Goal: Book appointment/travel/reservation

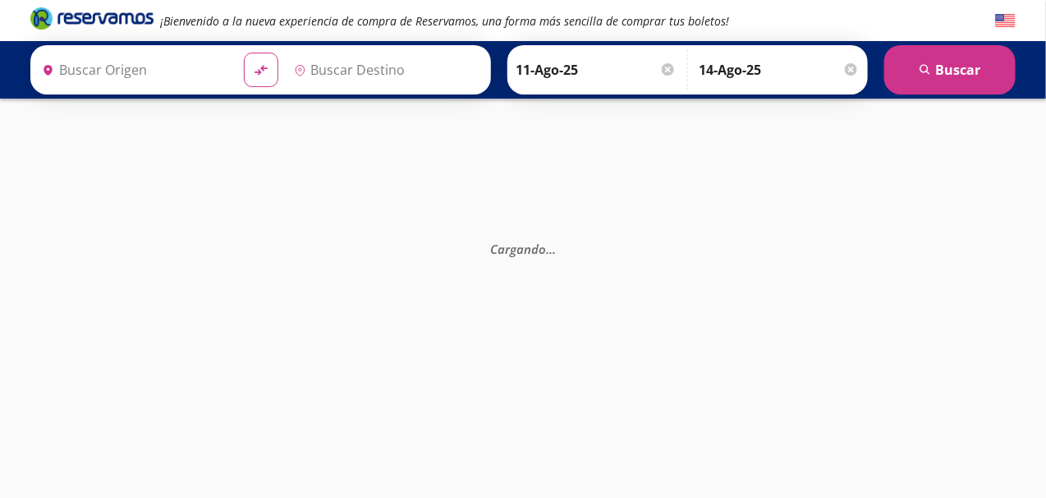
type input "[GEOGRAPHIC_DATA], [GEOGRAPHIC_DATA]"
type input "Santiago de Querétaro, [GEOGRAPHIC_DATA]"
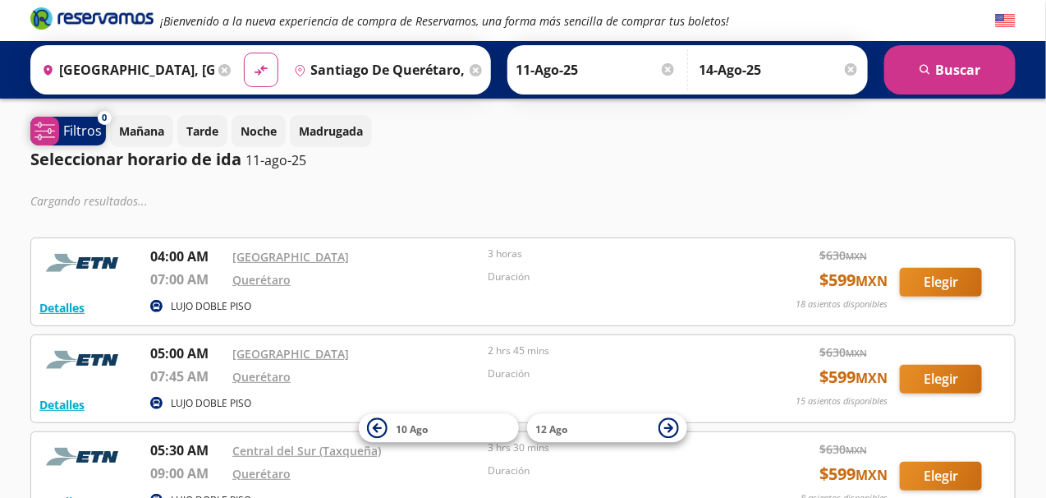
click at [85, 124] on p "Filtros" at bounding box center [82, 131] width 39 height 20
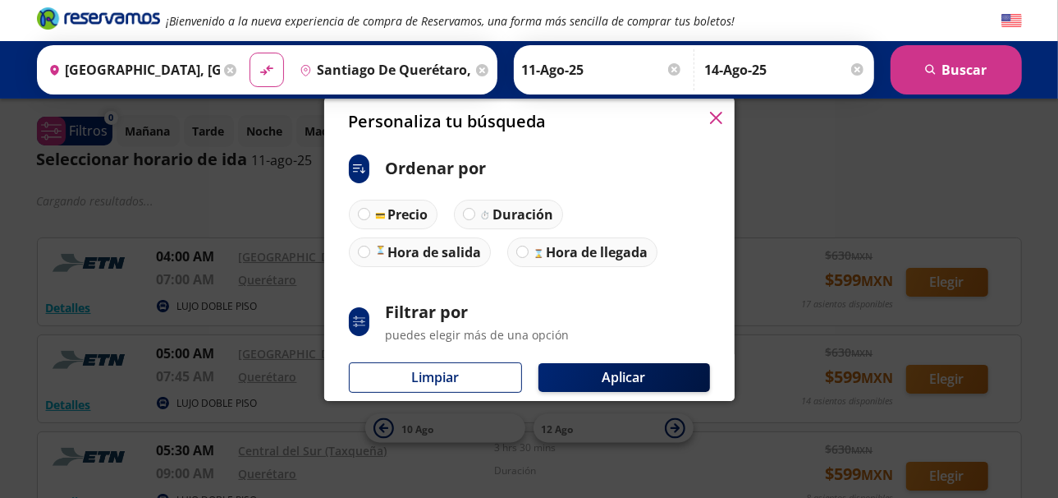
click at [715, 117] on icon "button" at bounding box center [715, 118] width 12 height 12
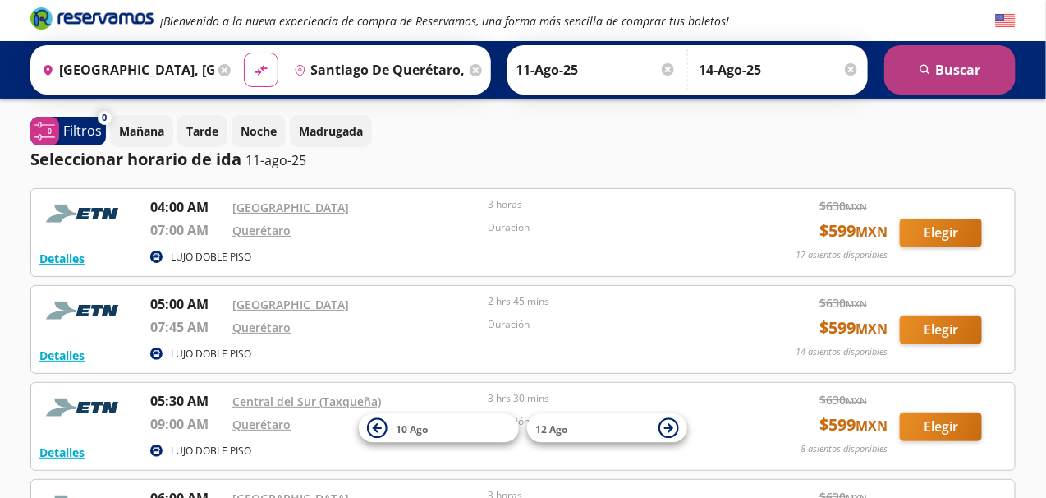
click at [920, 66] on icon "search" at bounding box center [926, 70] width 12 height 12
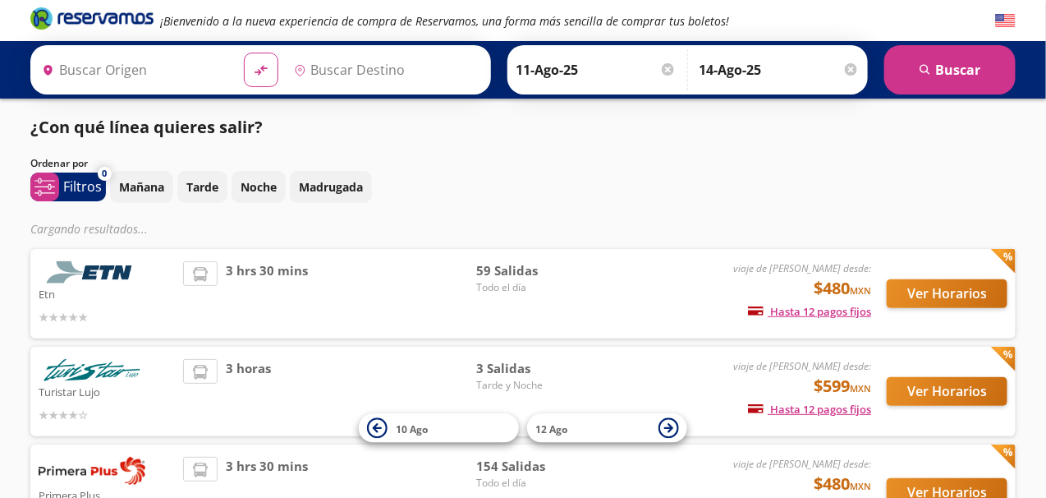
type input "[GEOGRAPHIC_DATA], [GEOGRAPHIC_DATA]"
type input "Santiago de Querétaro, [GEOGRAPHIC_DATA]"
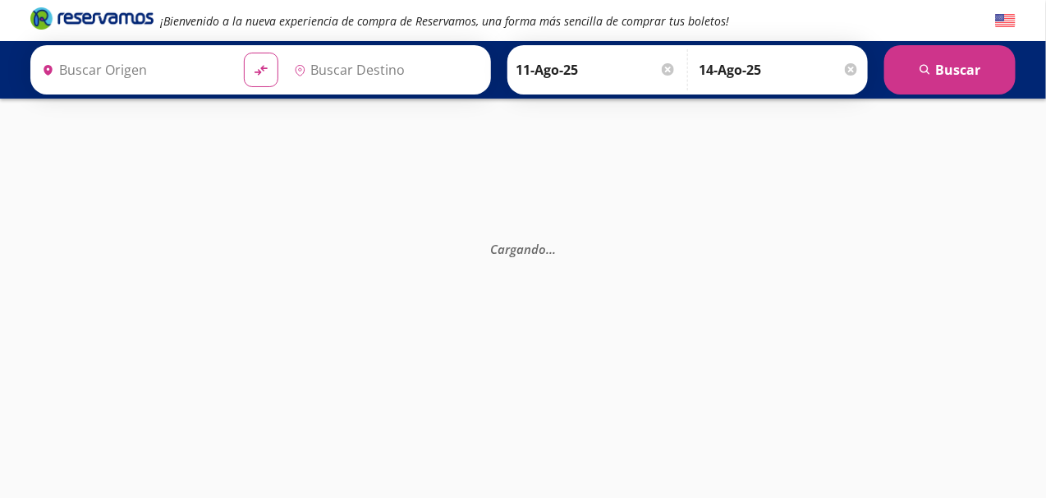
type input "[GEOGRAPHIC_DATA], [GEOGRAPHIC_DATA]"
type input "Santiago de Querétaro, [GEOGRAPHIC_DATA]"
